Goal: Task Accomplishment & Management: Complete application form

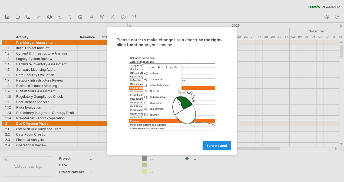
click at [215, 145] on span "I understand" at bounding box center [217, 146] width 20 height 4
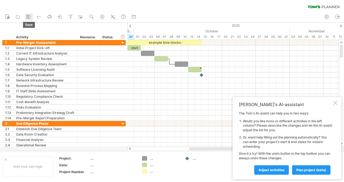
click at [28, 16] on icon at bounding box center [28, 16] width 5 height 5
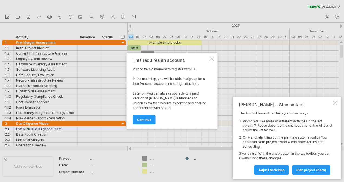
click at [211, 57] on div at bounding box center [211, 59] width 4 height 4
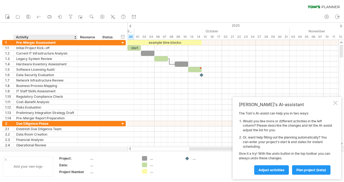
click at [22, 167] on div "Add your own logo" at bounding box center [28, 166] width 51 height 20
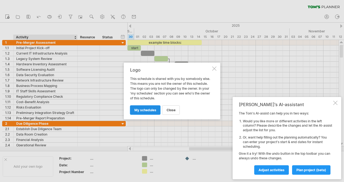
click at [154, 107] on link "my schedules" at bounding box center [145, 109] width 31 height 9
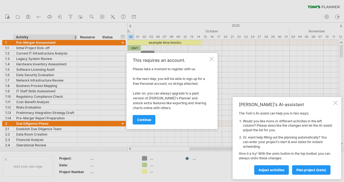
click at [211, 60] on div at bounding box center [211, 59] width 4 height 4
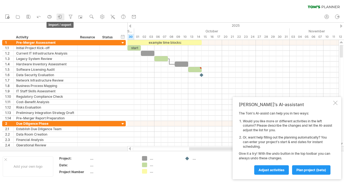
click at [61, 16] on icon at bounding box center [59, 16] width 5 height 5
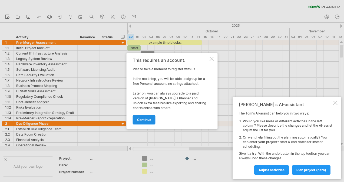
click at [150, 120] on span "continue" at bounding box center [144, 120] width 14 height 4
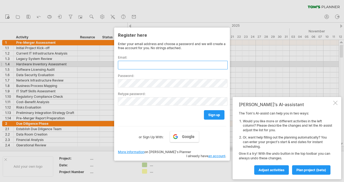
click at [153, 66] on input "text" at bounding box center [173, 65] width 110 height 9
type input "**********"
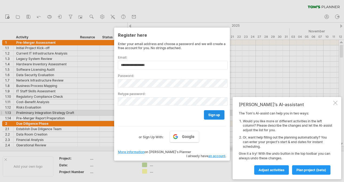
click at [211, 114] on span "sign up" at bounding box center [214, 115] width 12 height 4
